Goal: Task Accomplishment & Management: Manage account settings

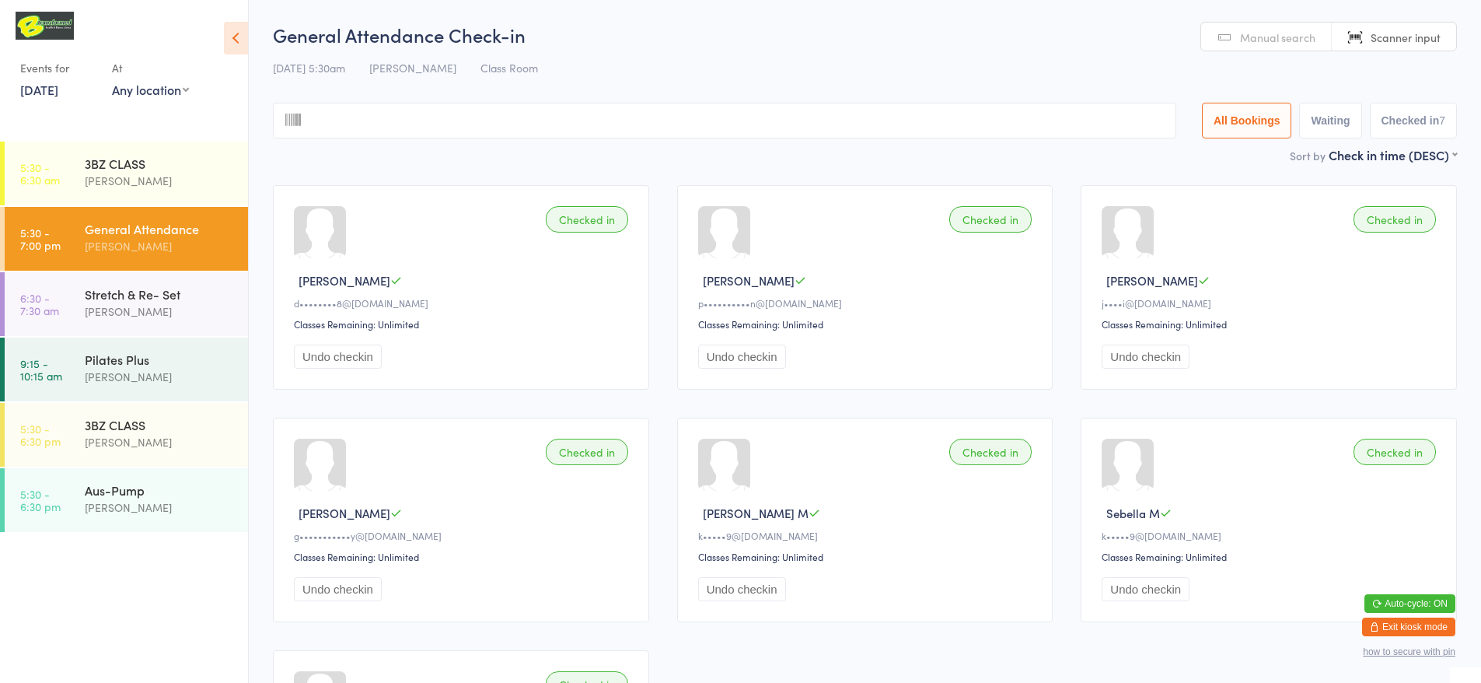
click at [1401, 619] on button "Exit kiosk mode" at bounding box center [1408, 626] width 93 height 19
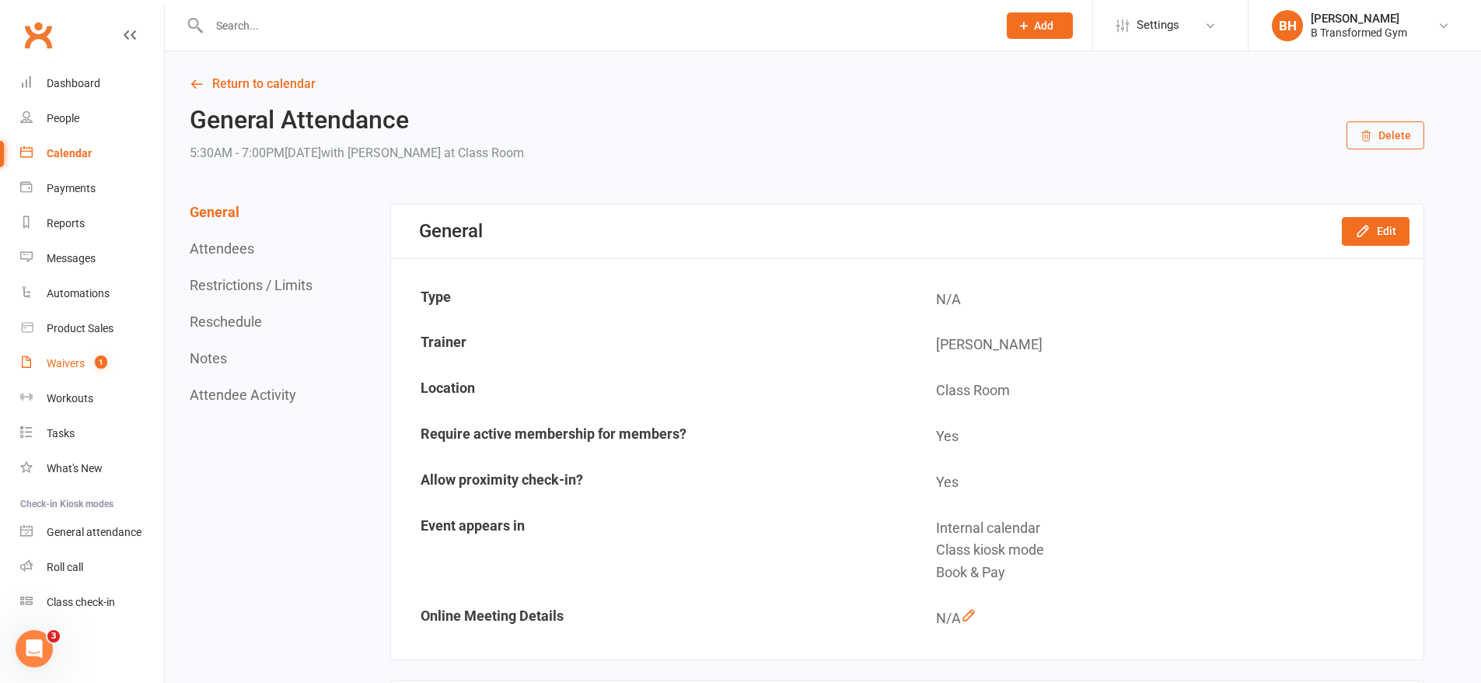
click at [64, 357] on div "Waivers" at bounding box center [66, 363] width 38 height 12
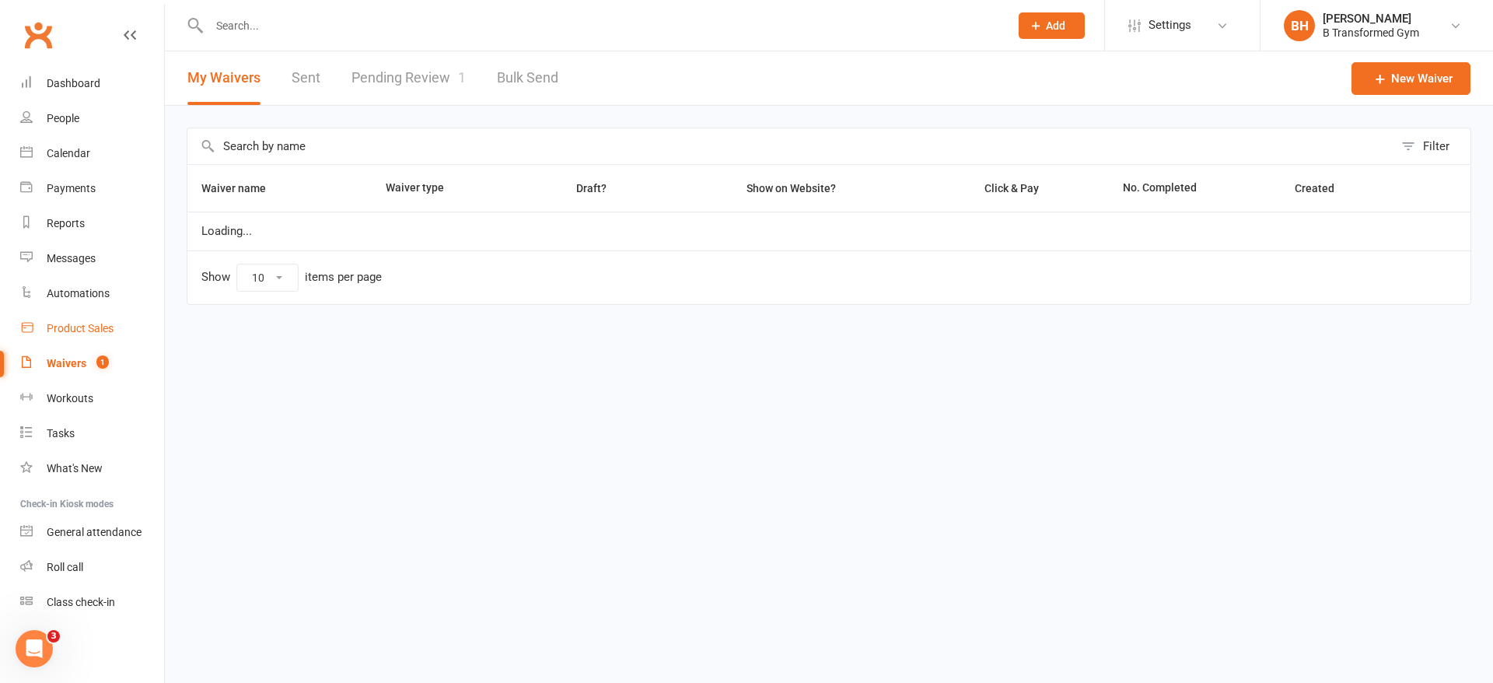
select select "50"
click at [398, 69] on link "Pending Review 1" at bounding box center [408, 78] width 114 height 54
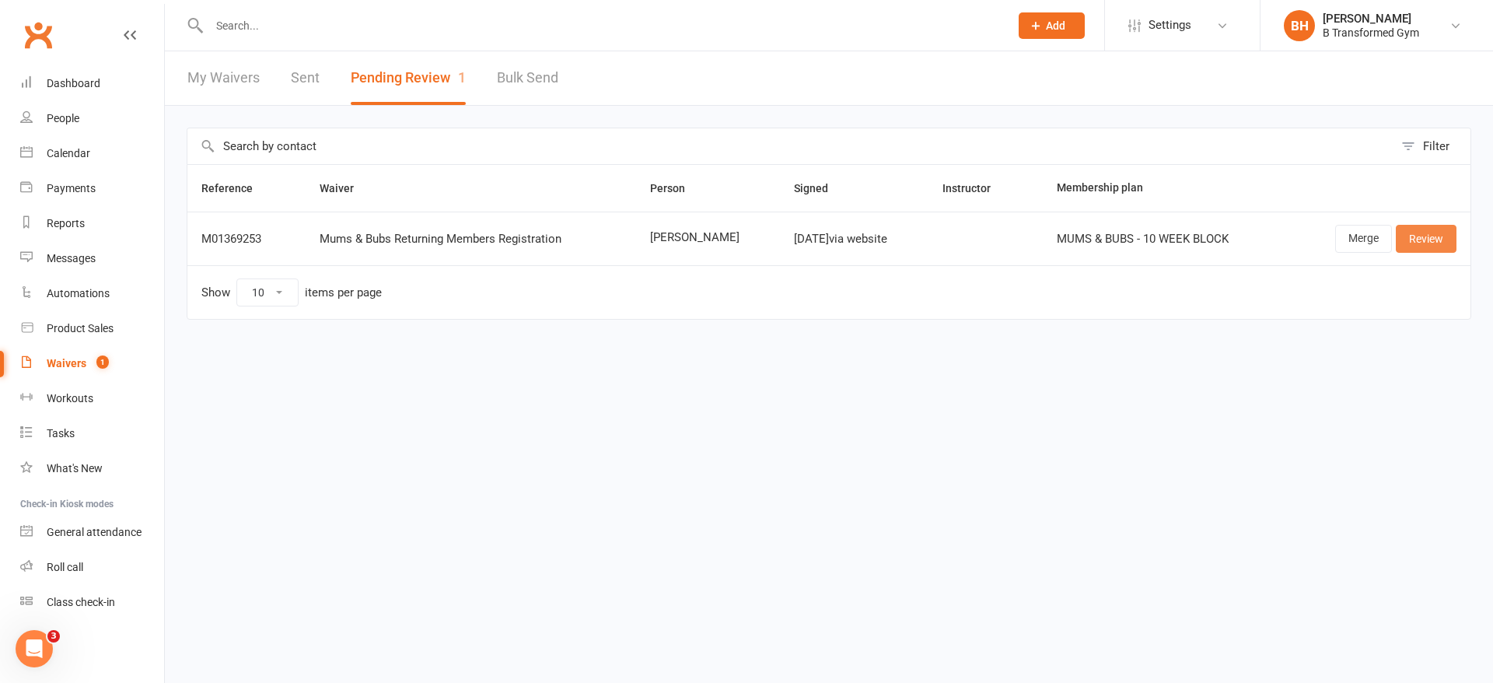
click at [1416, 239] on link "Review" at bounding box center [1426, 239] width 61 height 28
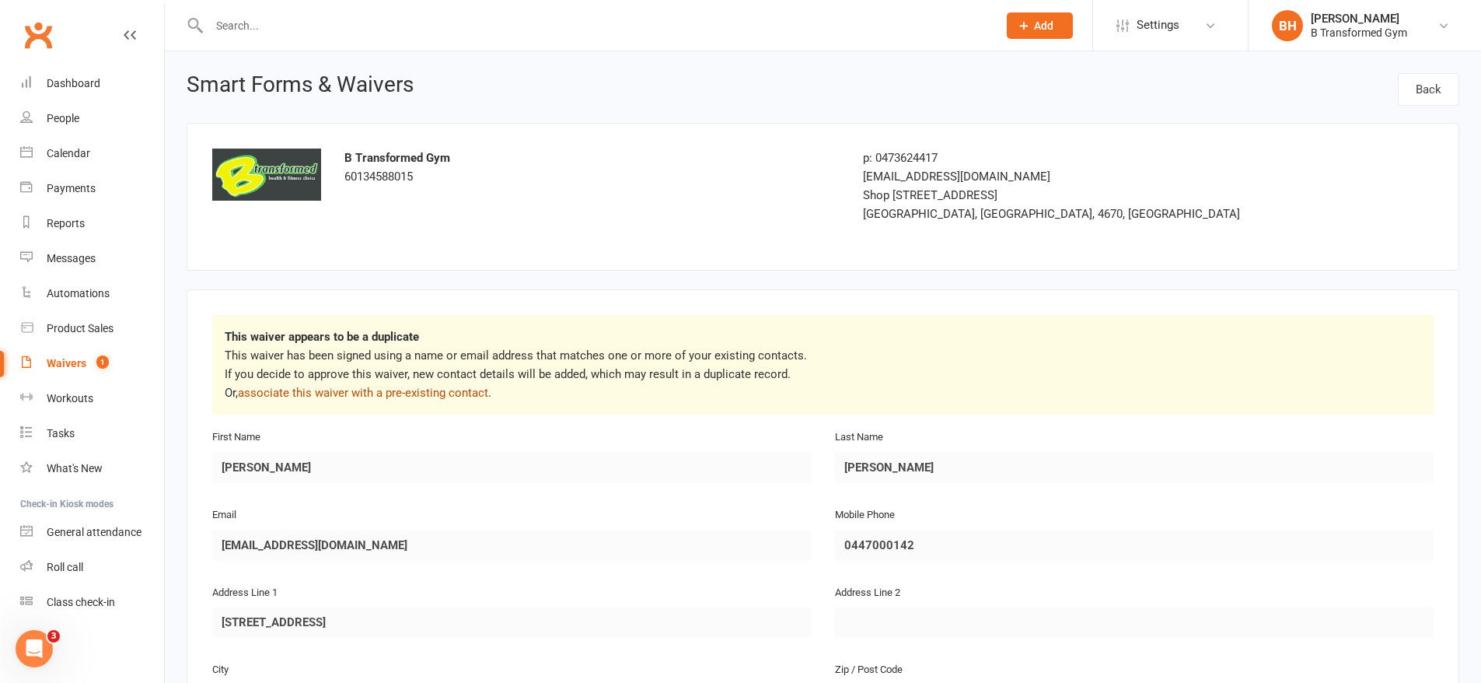
click at [400, 386] on link "associate this waiver with a pre-existing contact" at bounding box center [363, 393] width 250 height 14
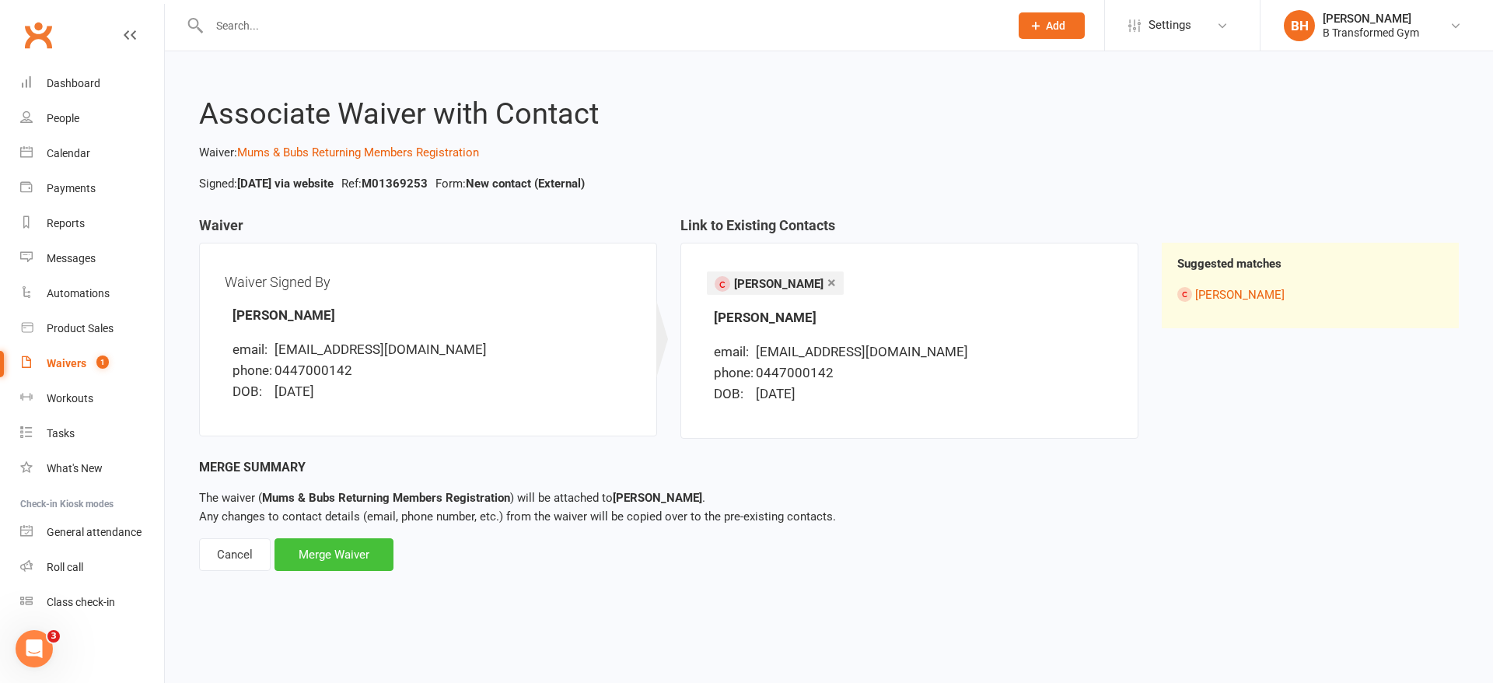
click at [358, 558] on div "Merge Waiver" at bounding box center [333, 554] width 119 height 33
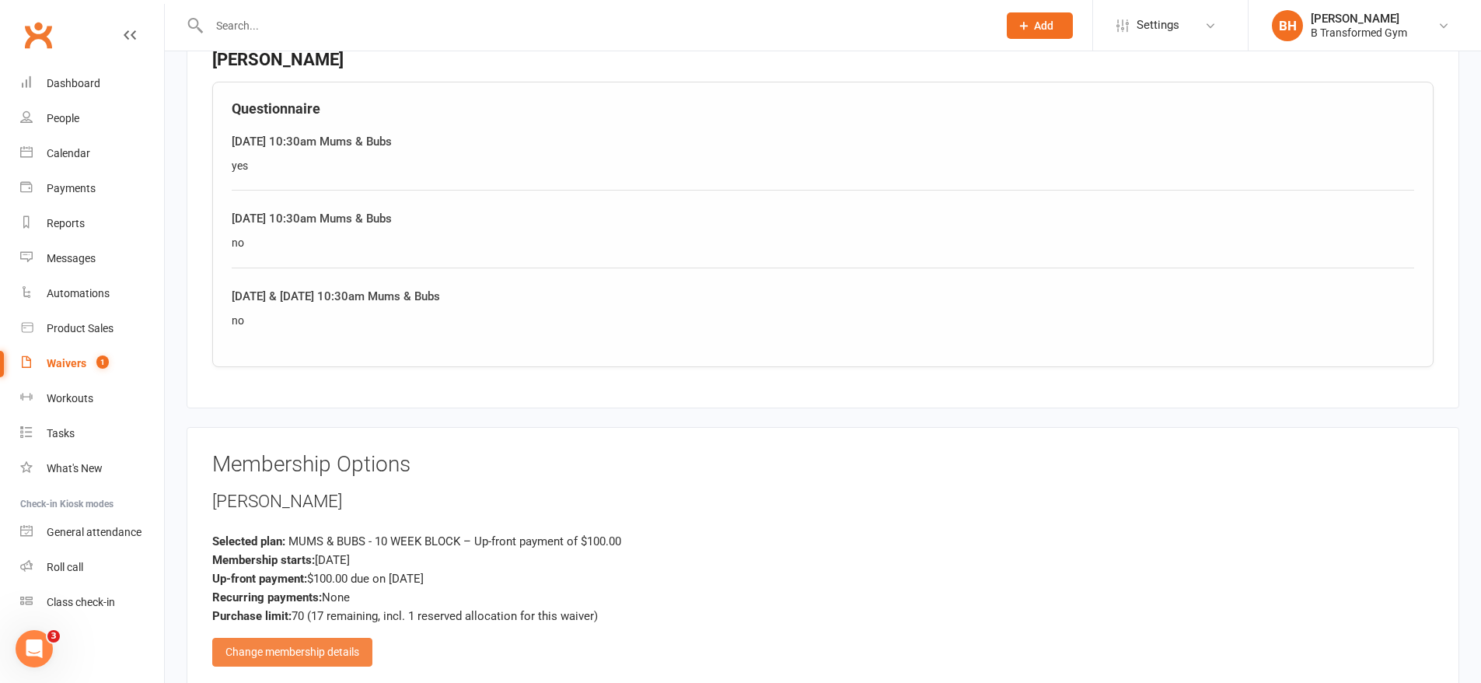
scroll to position [1405, 0]
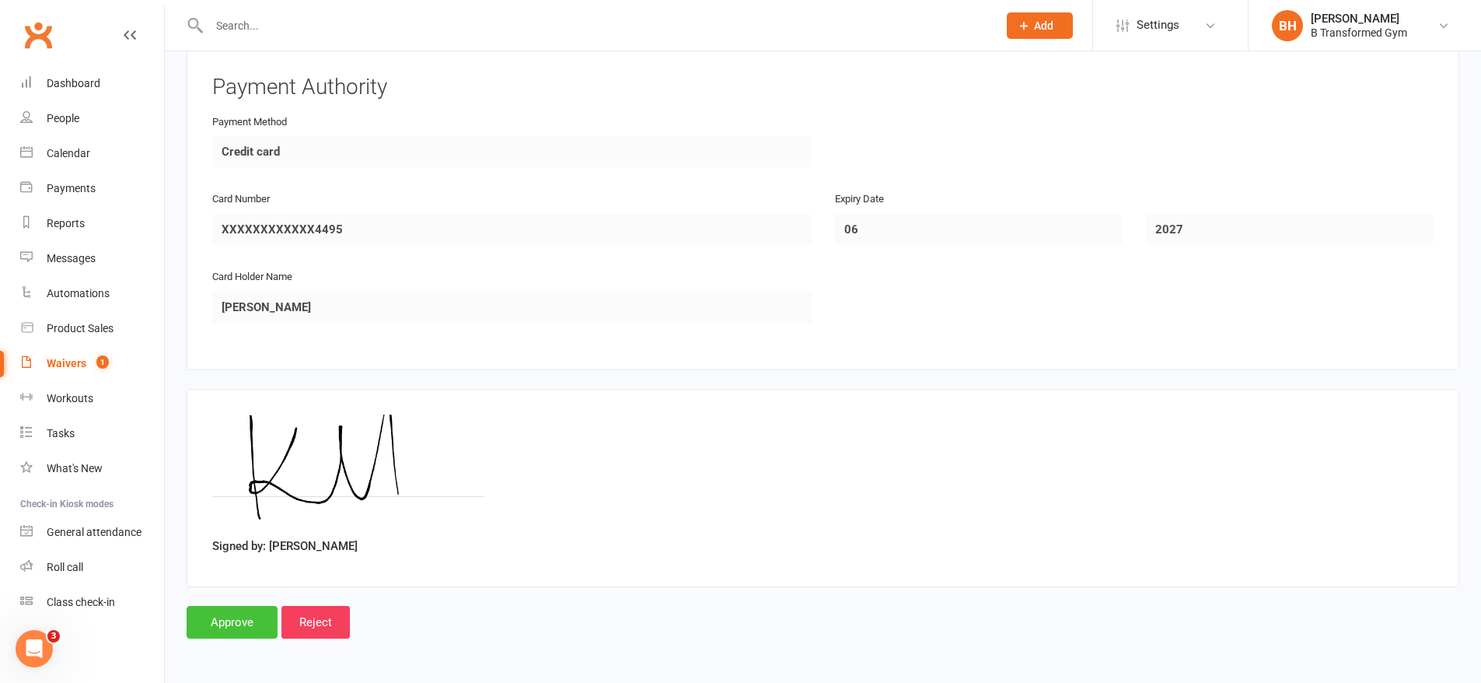
click at [221, 614] on input "Approve" at bounding box center [232, 622] width 91 height 33
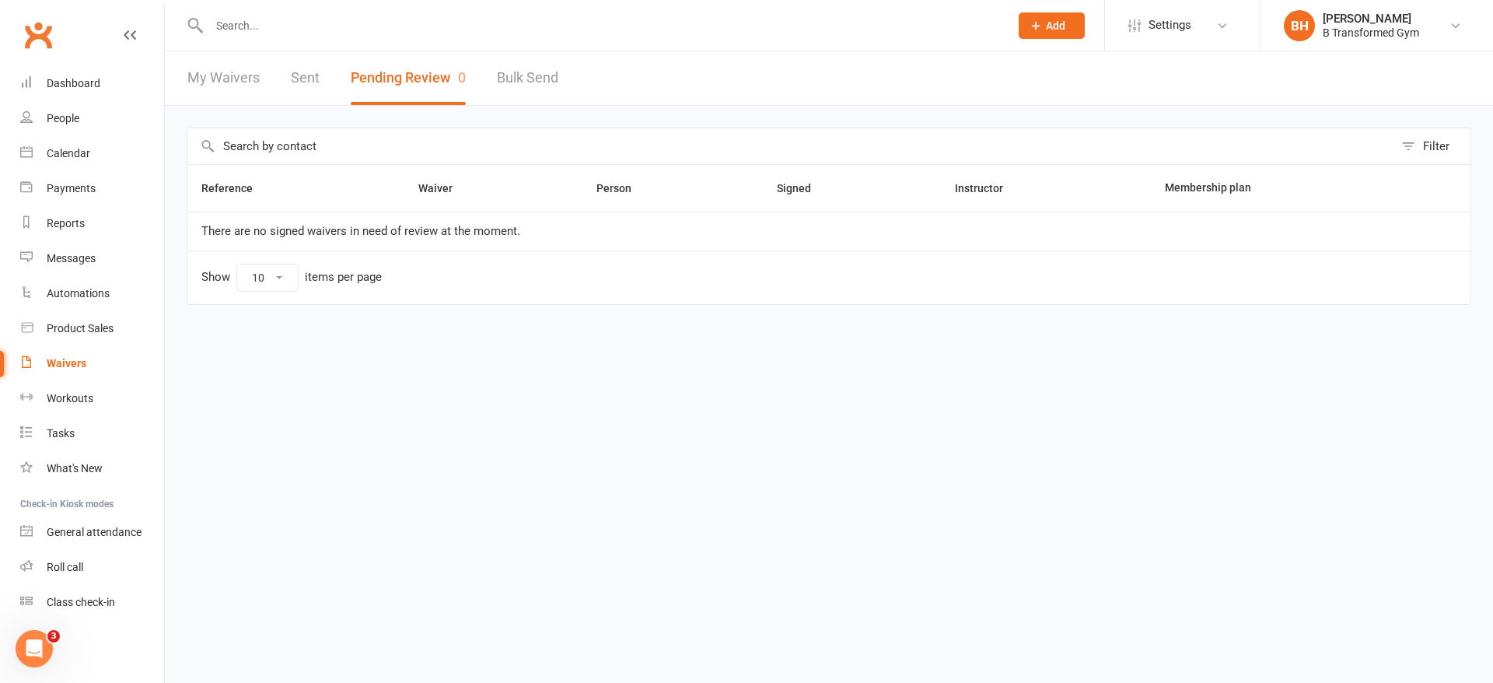
click at [257, 23] on input "text" at bounding box center [601, 26] width 794 height 22
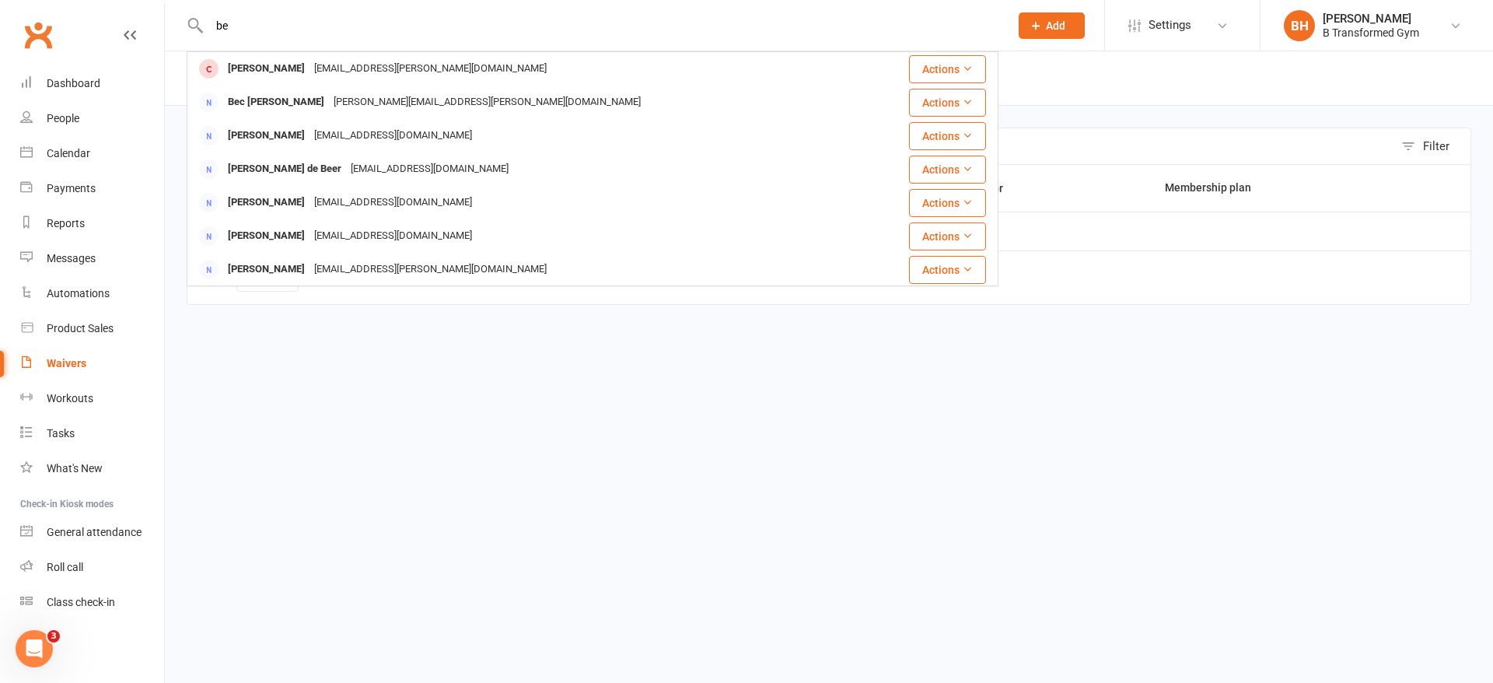
type input "b"
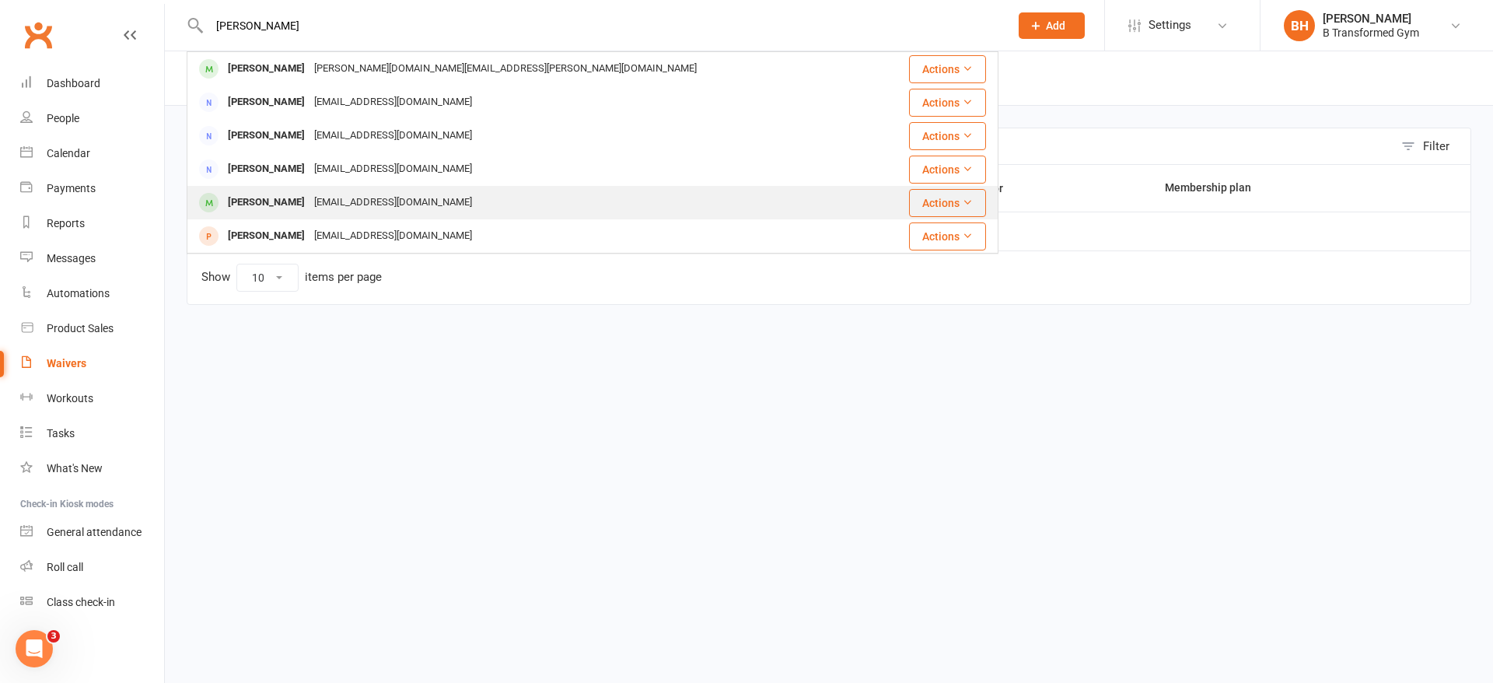
type input "amy"
click at [388, 198] on div "Albishop1986@gmail.com" at bounding box center [392, 202] width 167 height 23
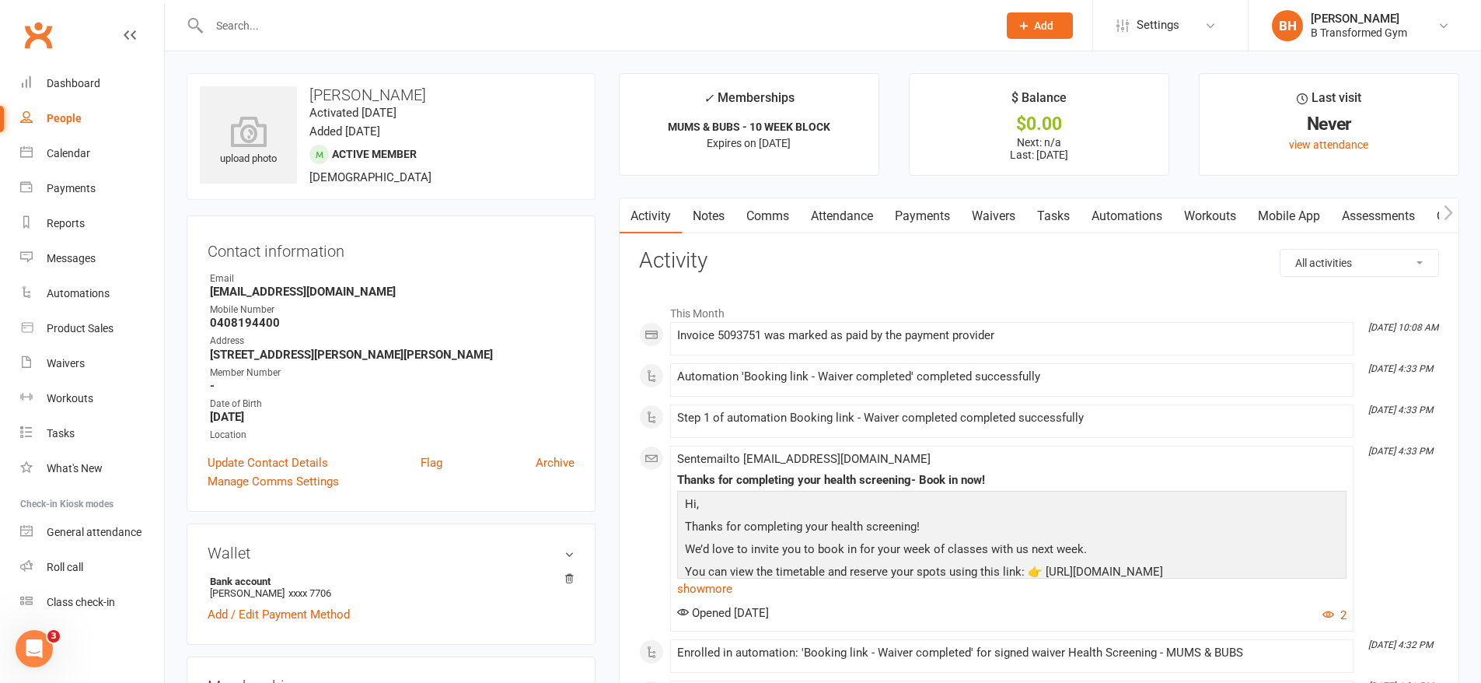
click at [904, 211] on link "Payments" at bounding box center [922, 216] width 77 height 36
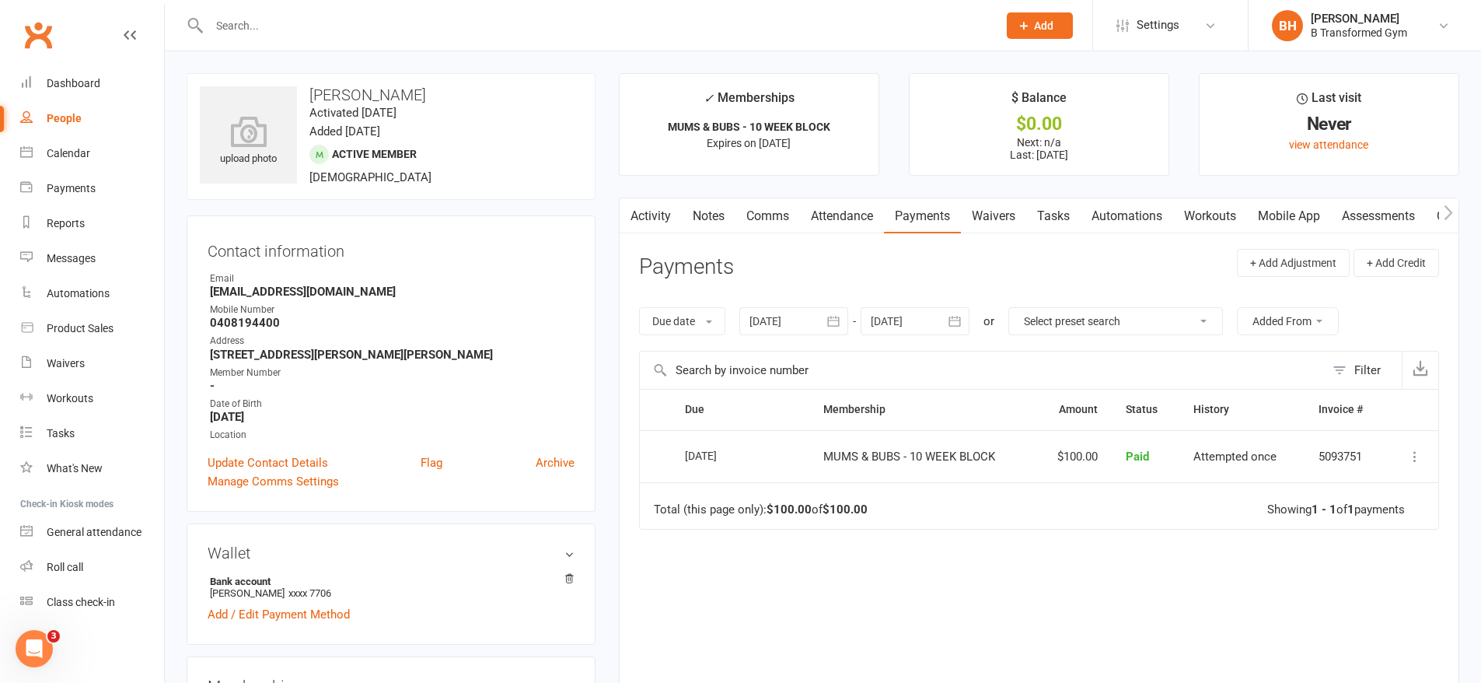
click at [838, 218] on link "Attendance" at bounding box center [842, 216] width 84 height 36
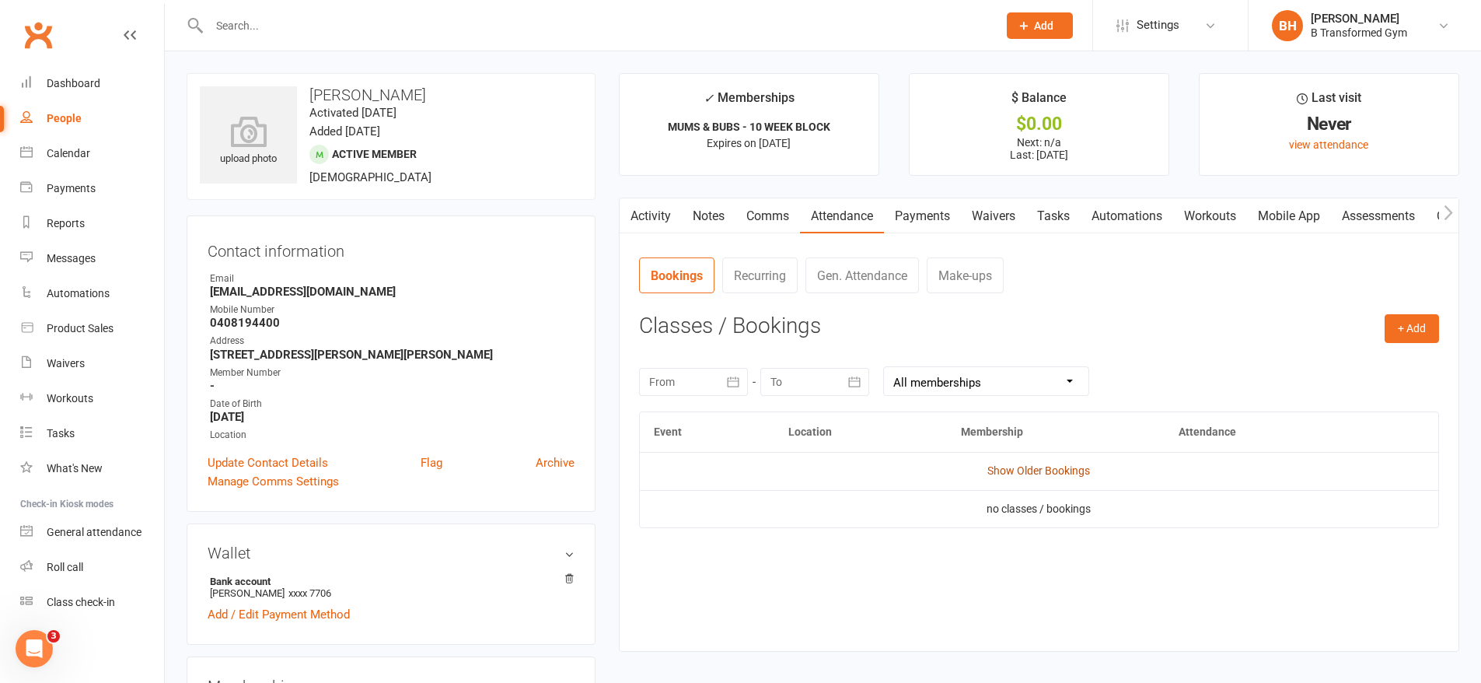
click at [1027, 470] on link "Show Older Bookings" at bounding box center [1038, 470] width 103 height 12
click at [903, 213] on link "Payments" at bounding box center [922, 216] width 77 height 36
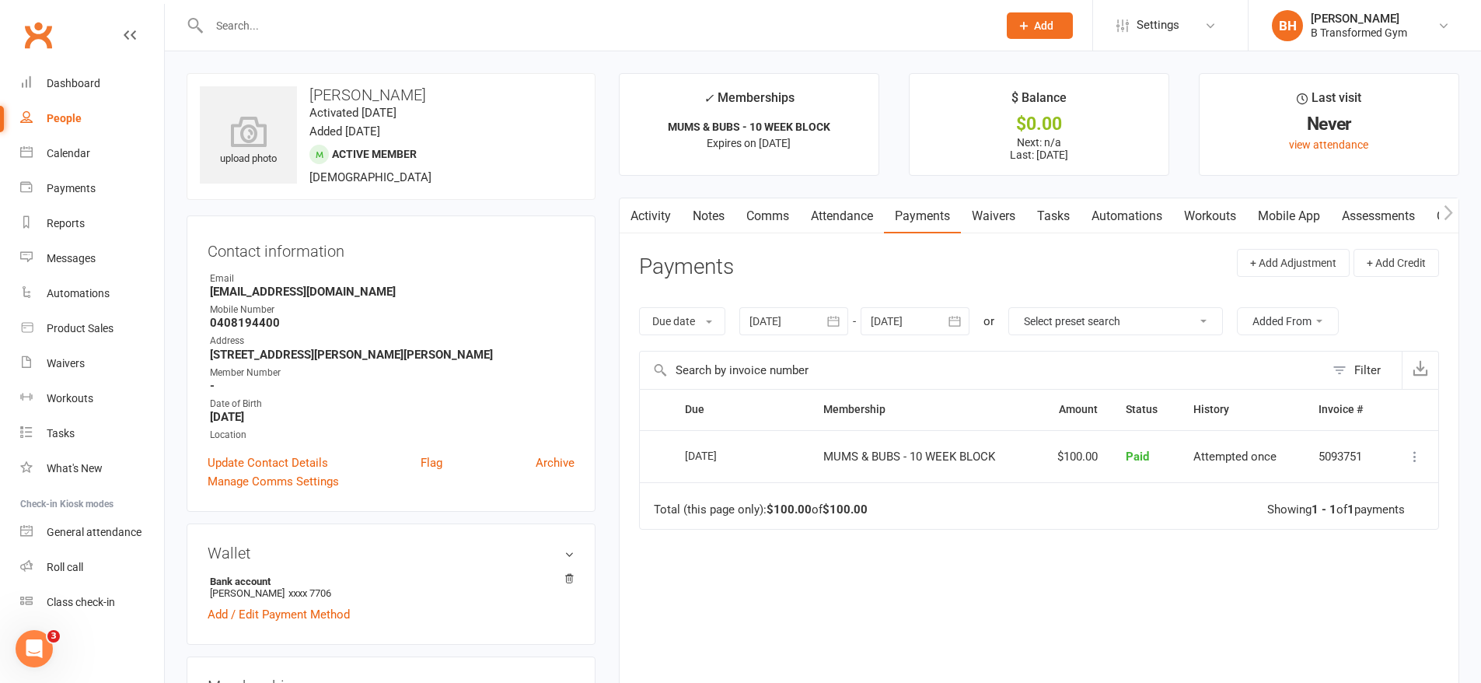
click at [1005, 208] on link "Waivers" at bounding box center [993, 216] width 65 height 36
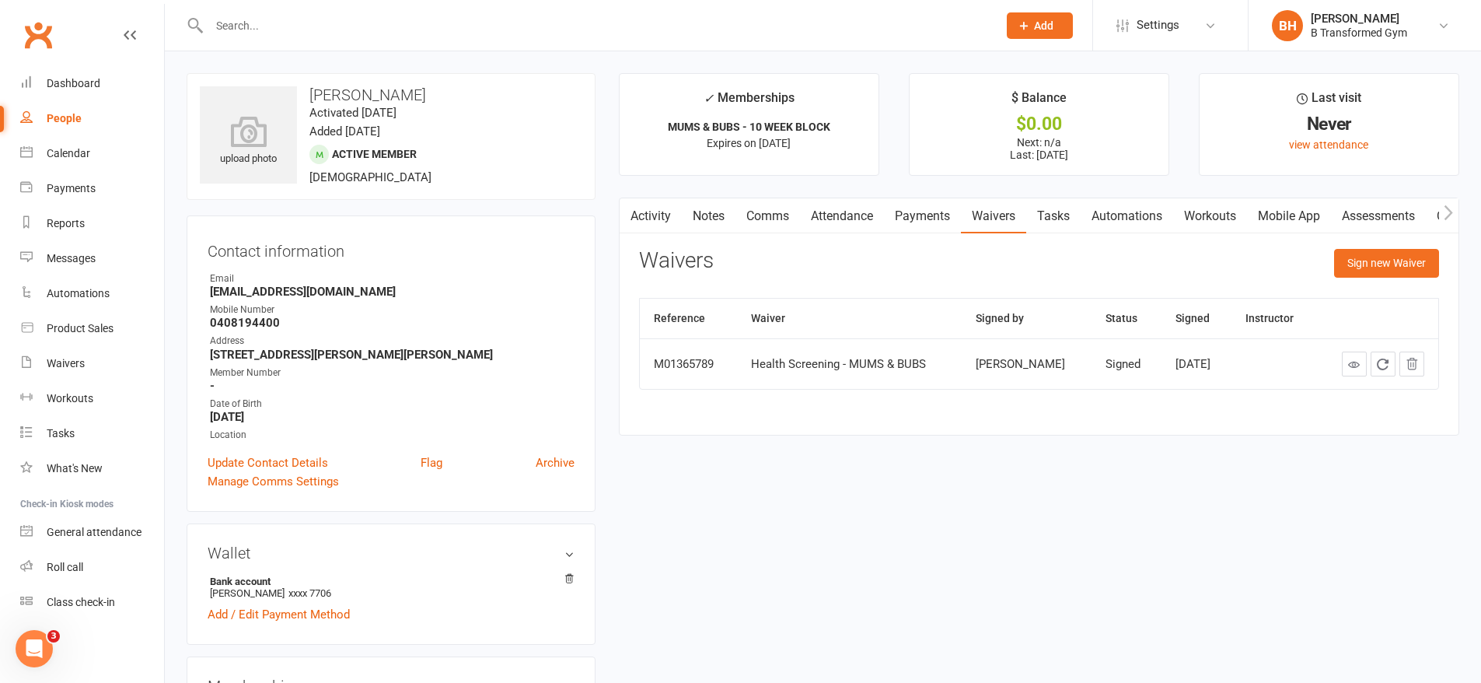
click at [1358, 369] on icon at bounding box center [1354, 364] width 12 height 12
click at [104, 323] on div "Product Sales" at bounding box center [80, 328] width 67 height 12
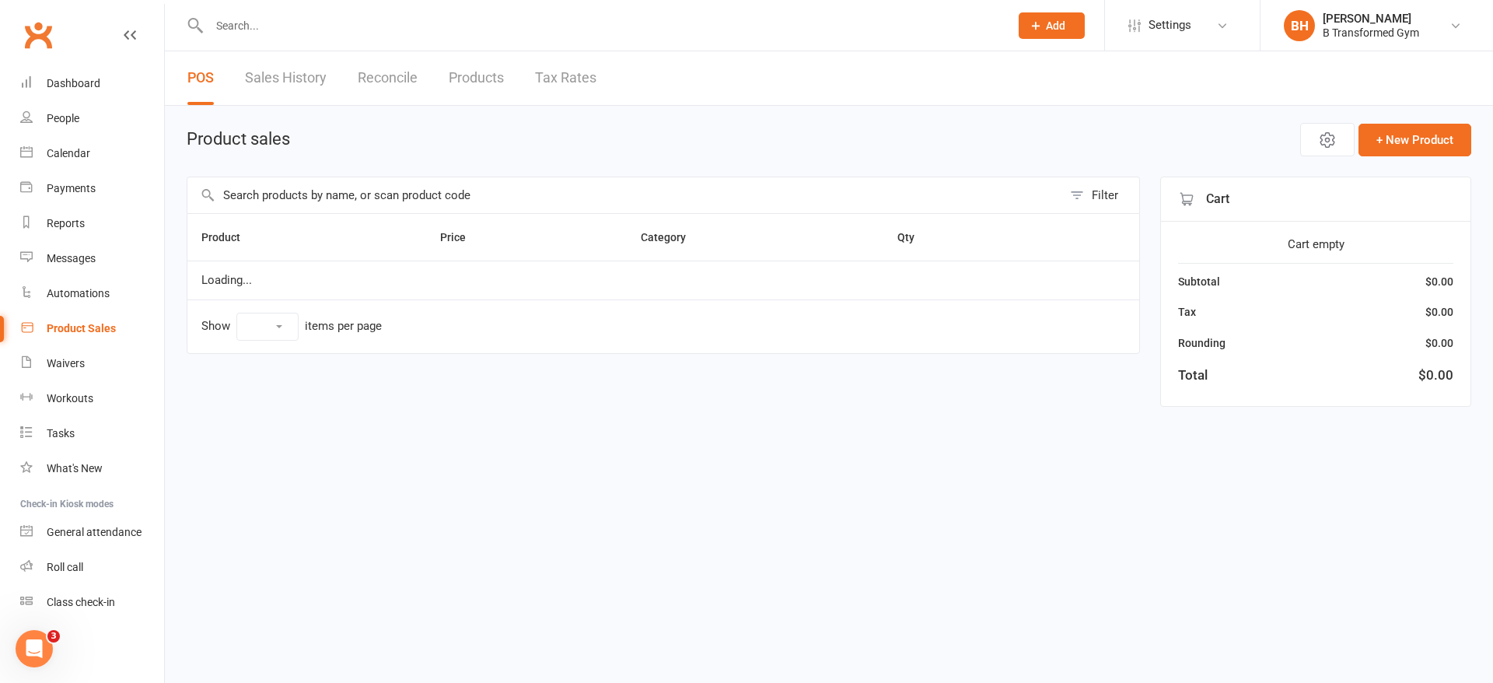
select select "100"
click at [281, 75] on link "Sales History" at bounding box center [286, 78] width 82 height 54
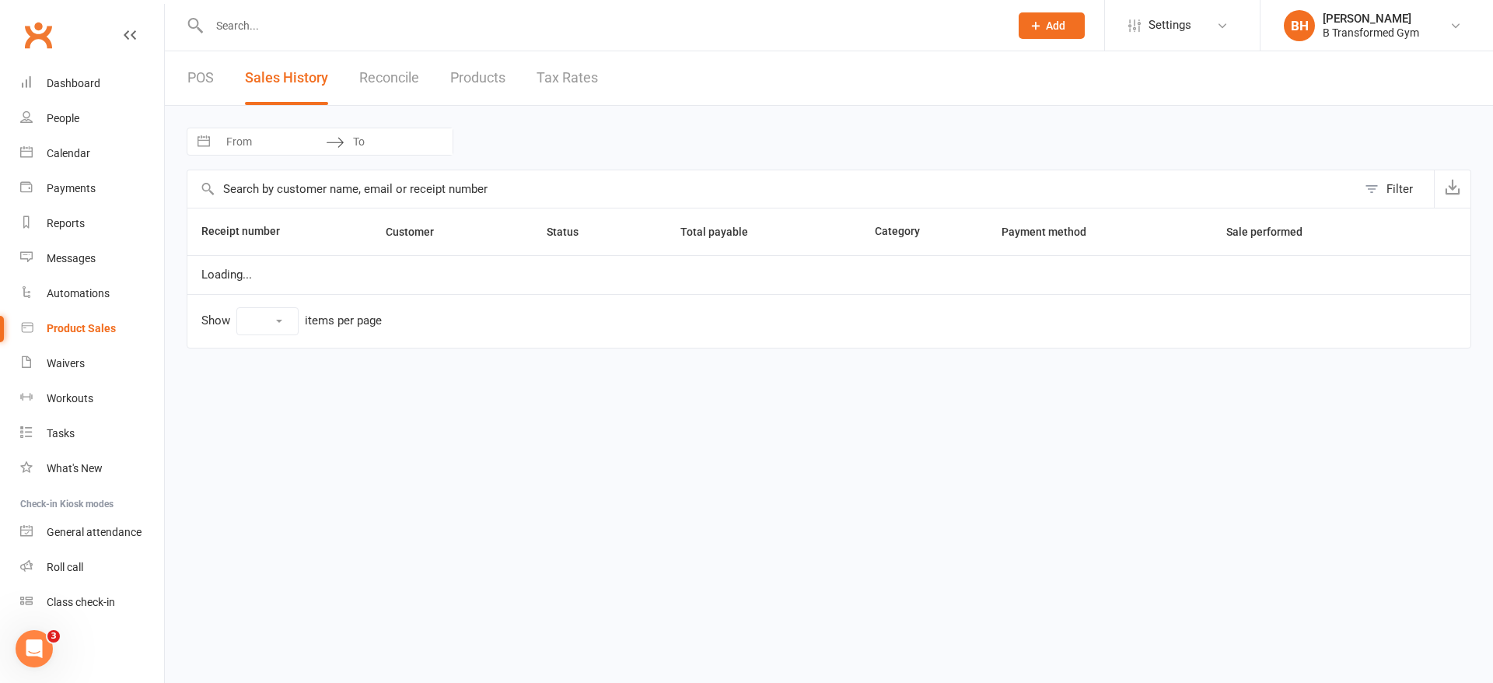
select select "25"
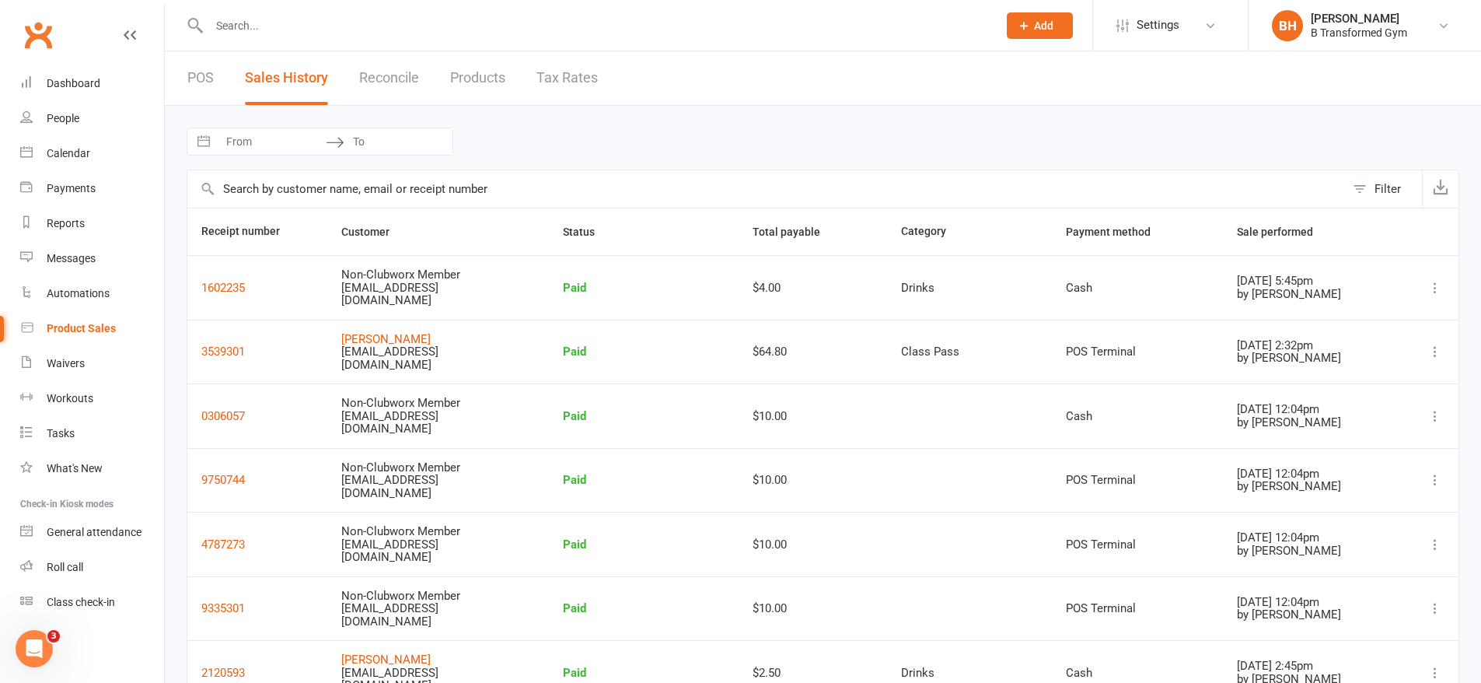
click at [267, 145] on input "From" at bounding box center [272, 141] width 108 height 26
select select "8"
select select "2025"
select select "9"
select select "2025"
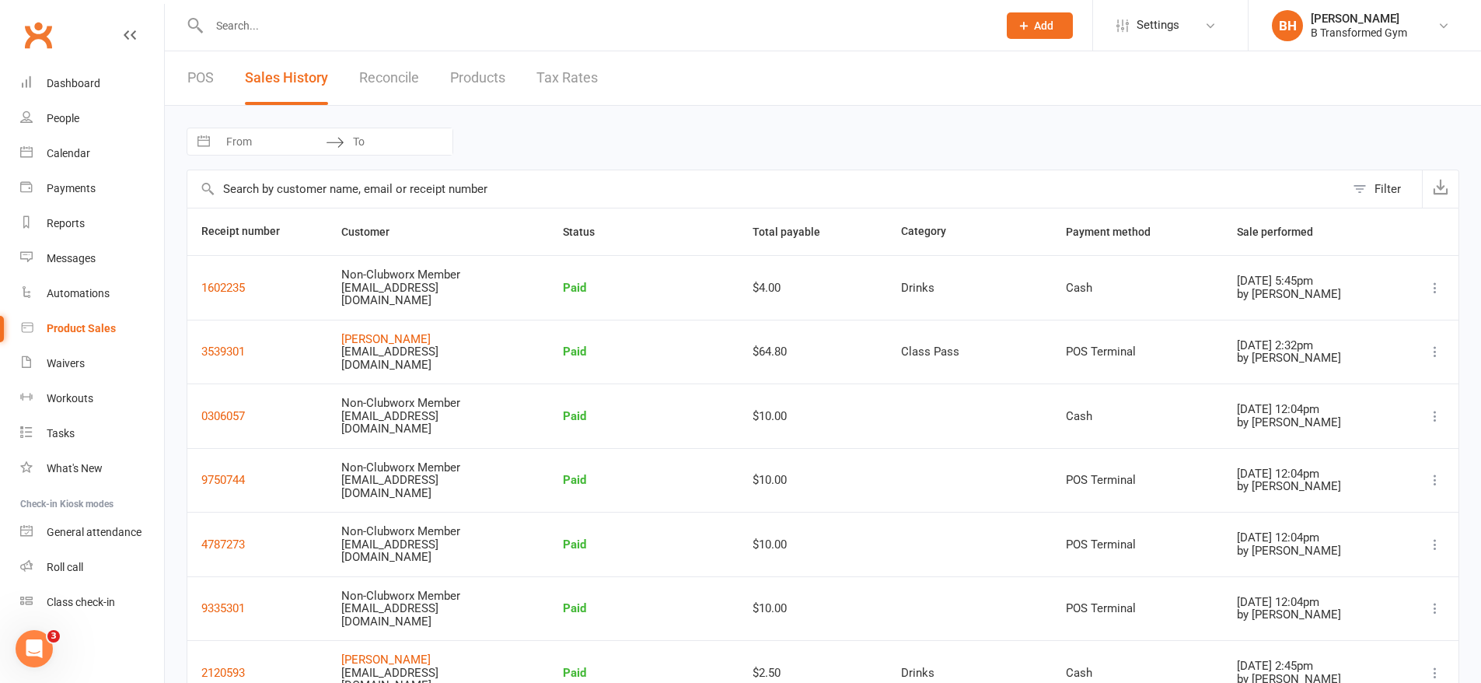
select select "10"
select select "2025"
select select "11"
select select "2025"
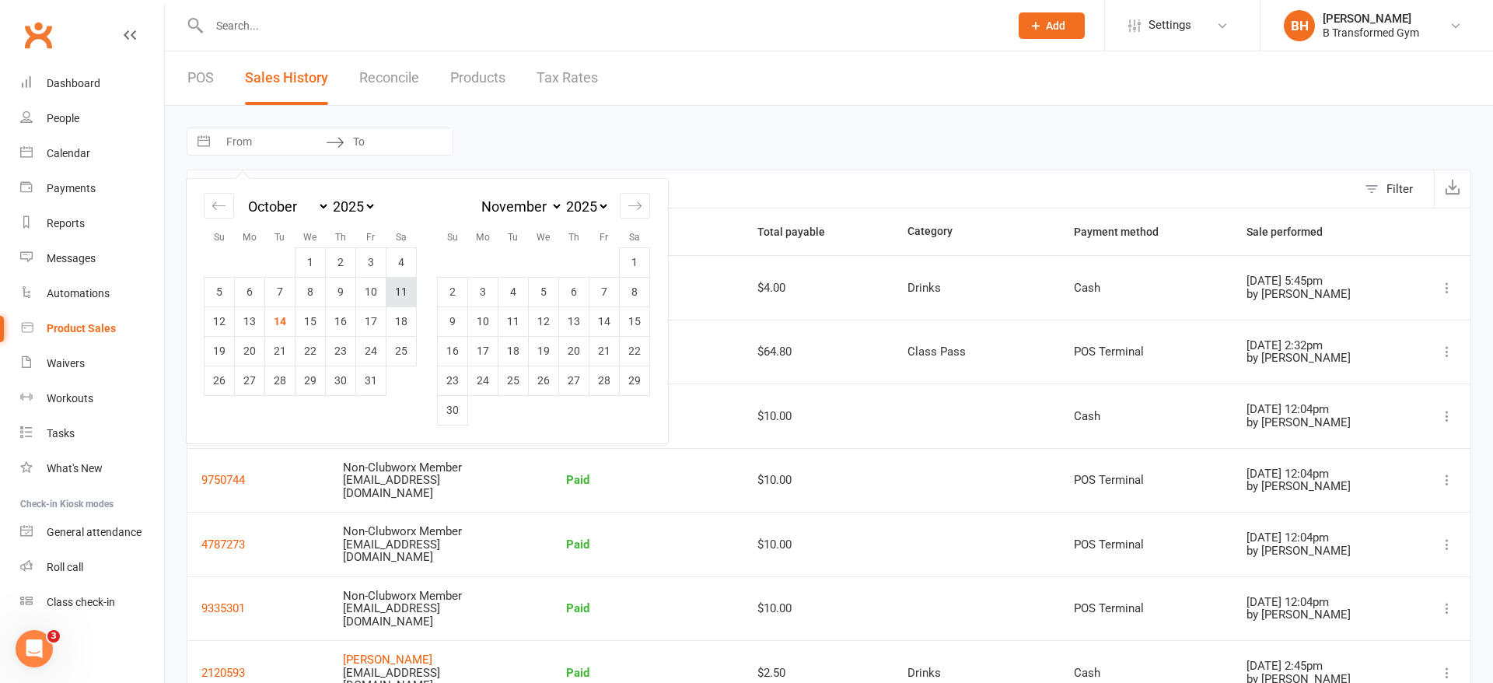
click at [404, 291] on td "11" at bounding box center [401, 292] width 30 height 30
type input "11 Oct 2025"
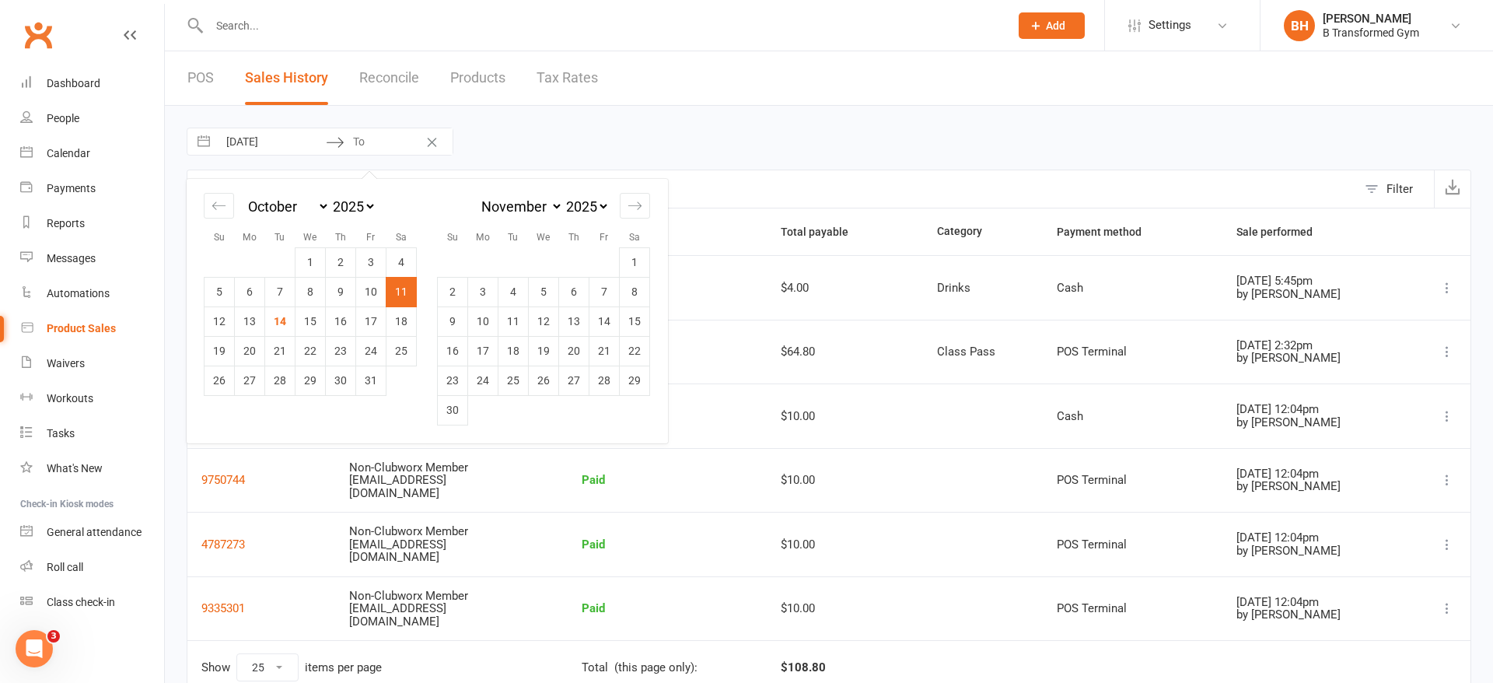
click at [404, 291] on td "11" at bounding box center [401, 292] width 30 height 30
type input "11 Oct 2025"
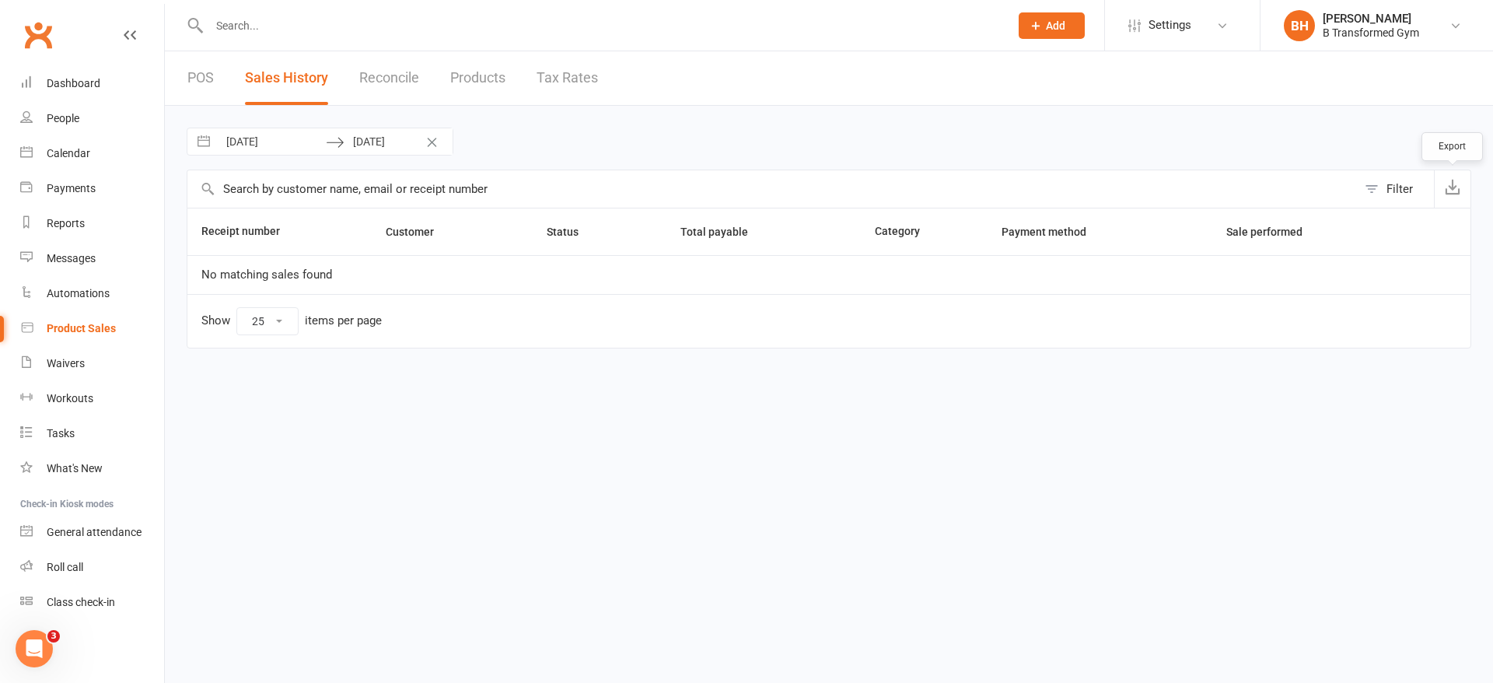
click at [1466, 192] on button "button" at bounding box center [1452, 188] width 37 height 37
click at [299, 148] on input "11 Oct 2025" at bounding box center [272, 141] width 108 height 26
select select "8"
select select "2025"
select select "9"
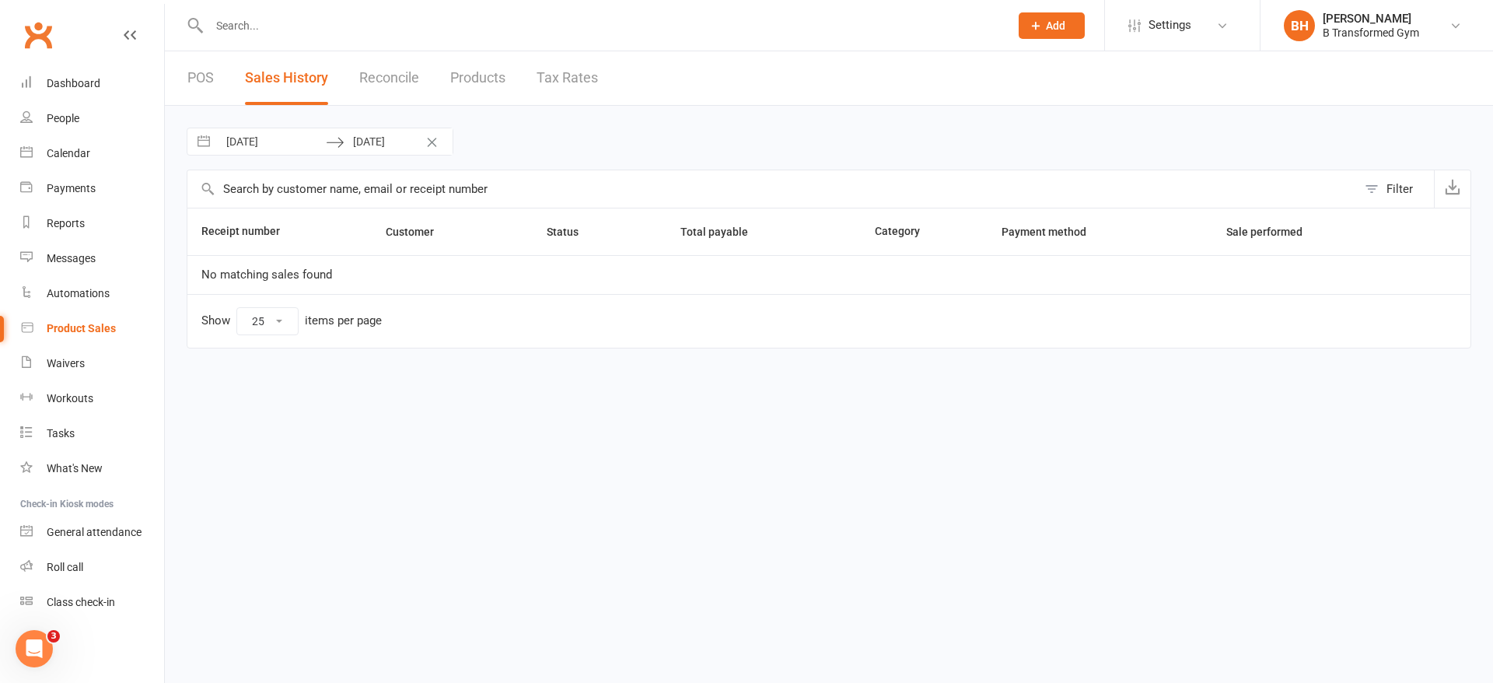
select select "2025"
select select "10"
select select "2025"
select select "11"
select select "2025"
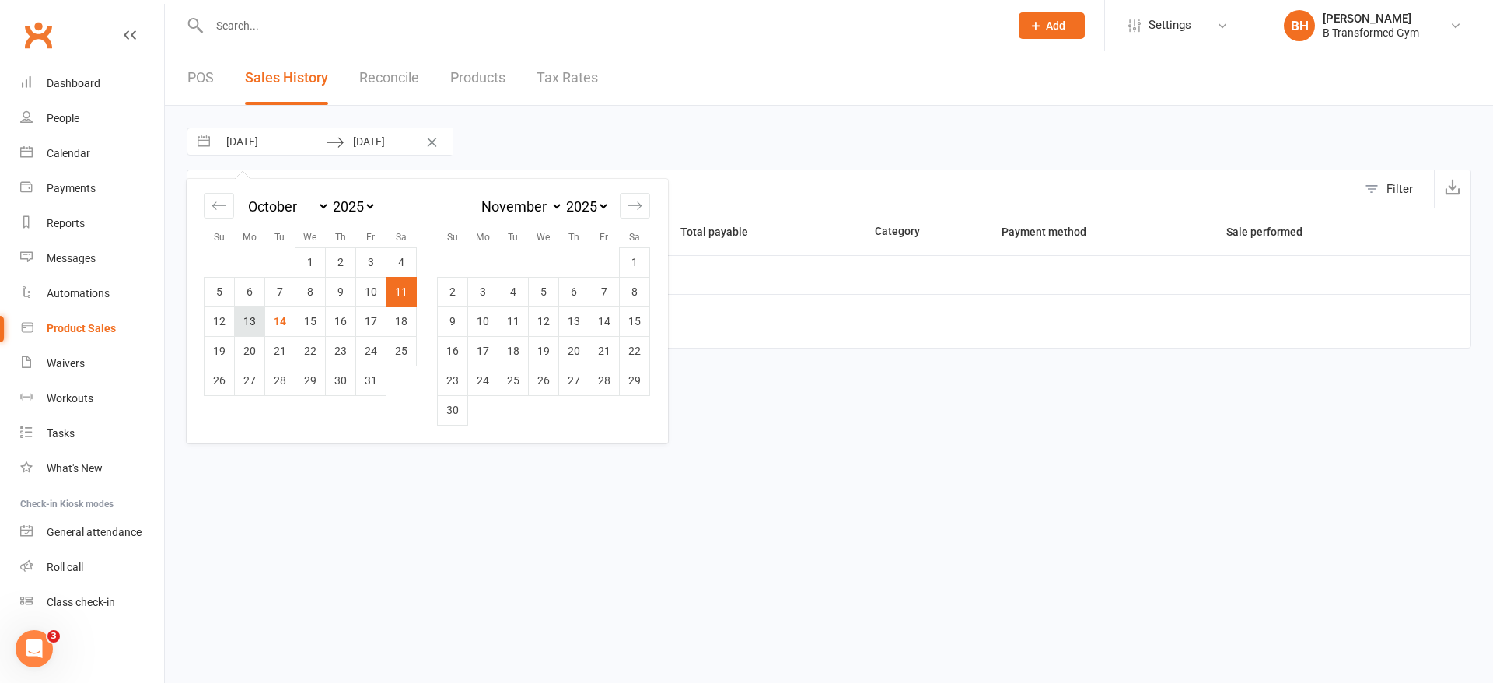
click at [254, 323] on td "13" at bounding box center [250, 321] width 30 height 30
type input "13 Oct 2025"
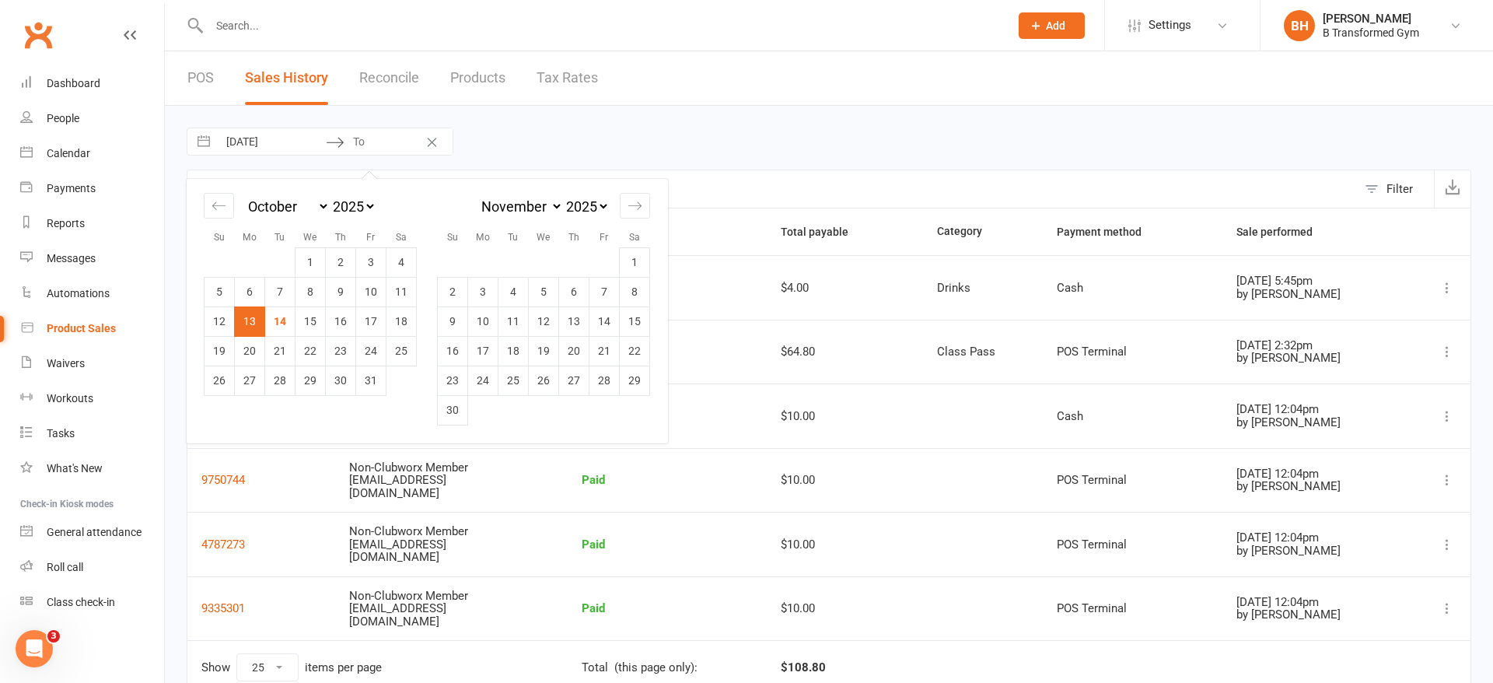
click at [254, 323] on td "13" at bounding box center [250, 321] width 30 height 30
type input "13 Oct 2025"
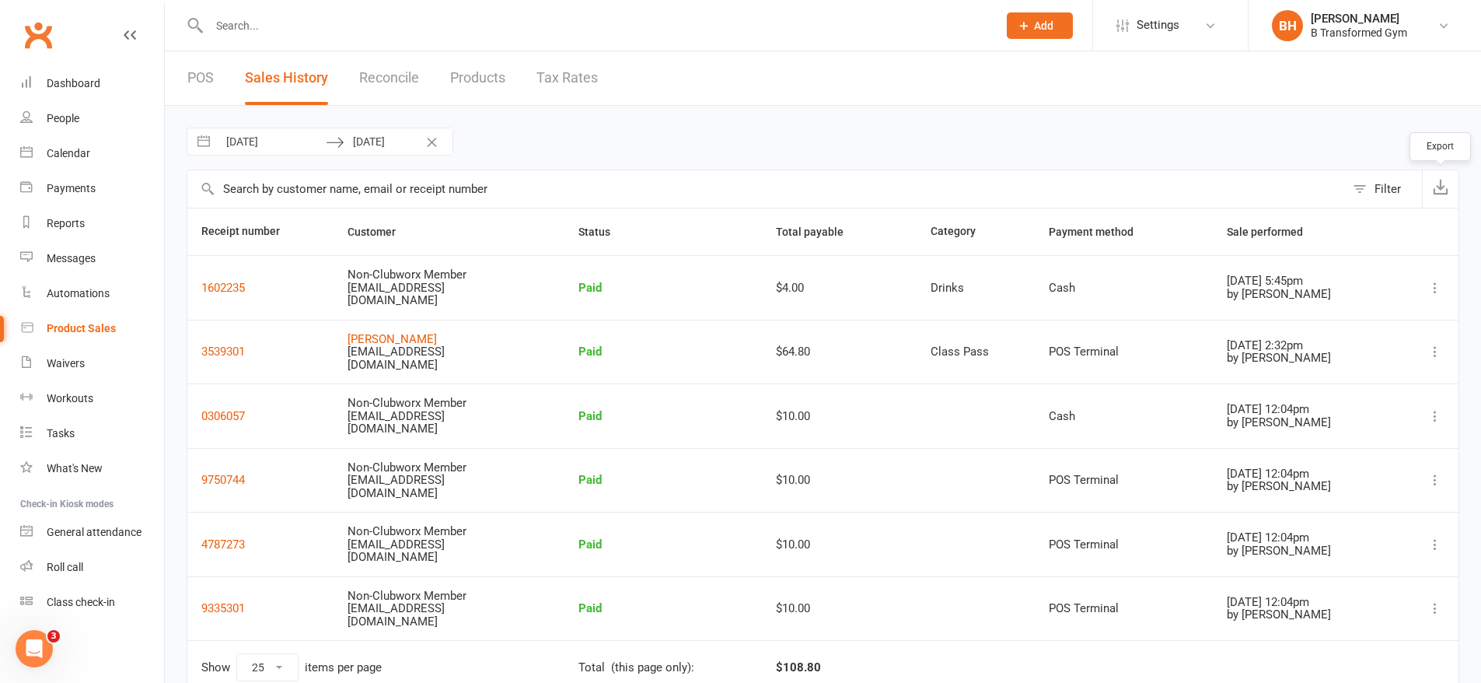
click at [1453, 191] on button "button" at bounding box center [1440, 188] width 37 height 37
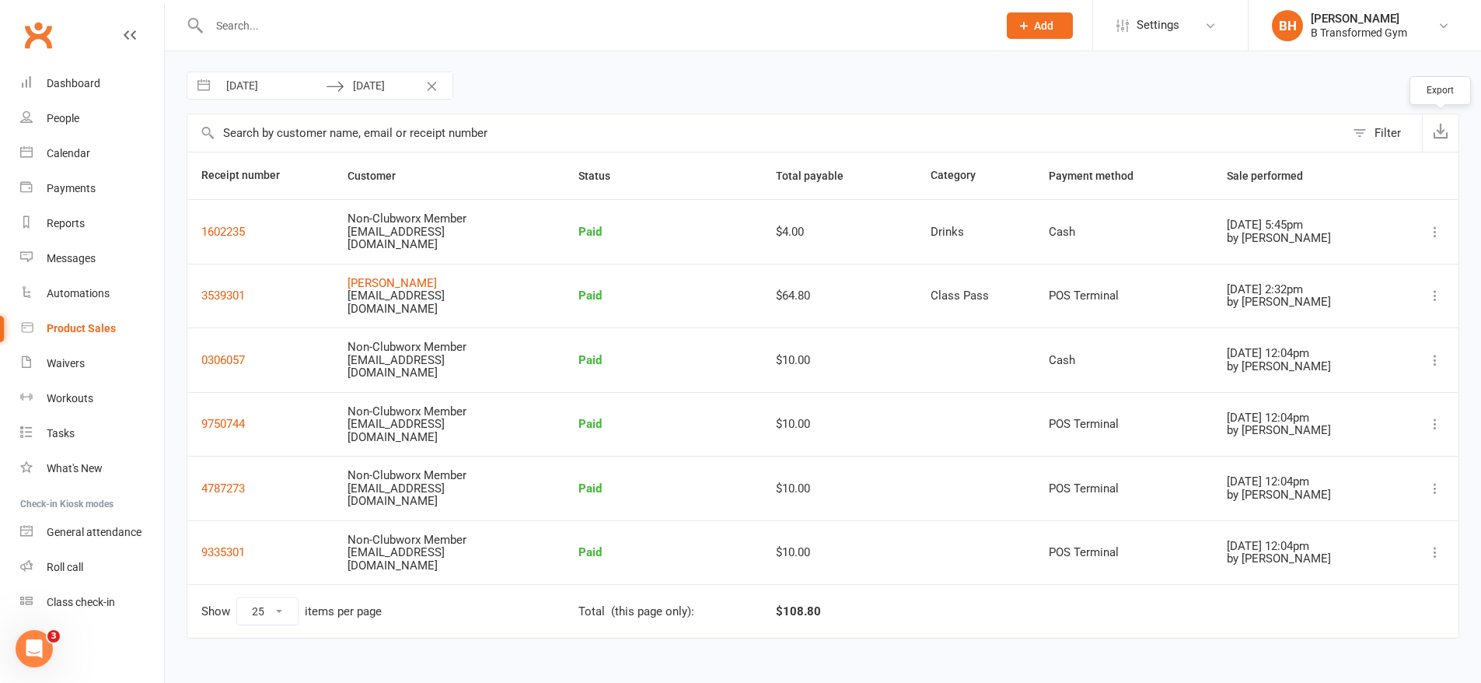
click at [1445, 140] on button "button" at bounding box center [1440, 132] width 37 height 37
